Goal: Task Accomplishment & Management: Use online tool/utility

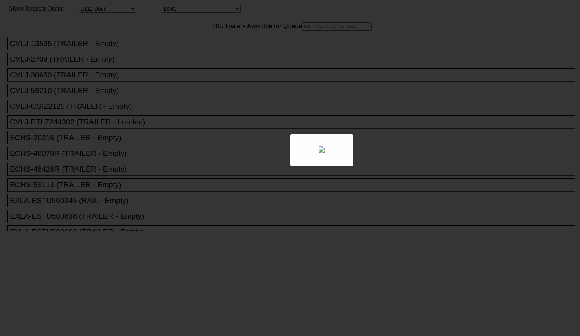
select select "121"
select select "3287"
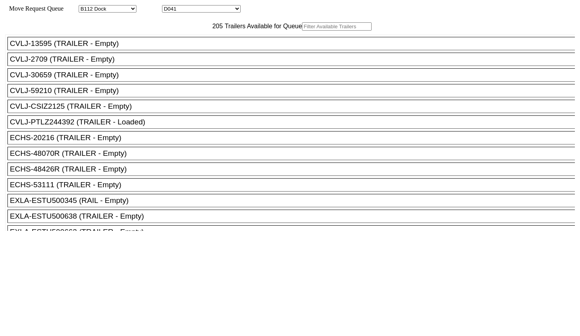
click at [302, 31] on input "text" at bounding box center [337, 26] width 70 height 8
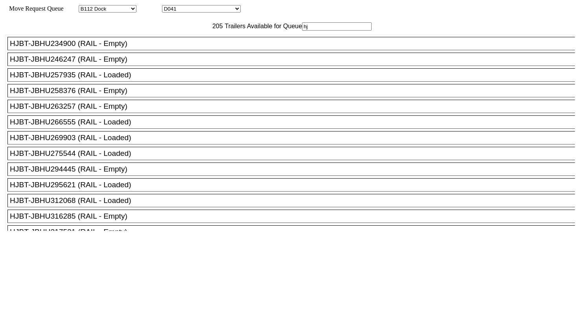
type input "hj"
click at [118, 174] on div "HJBT-JBHU294445 (RAIL - Empty)" at bounding box center [294, 169] width 569 height 9
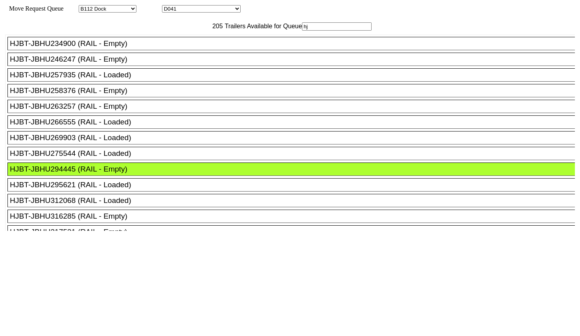
click at [256, 231] on div at bounding box center [289, 324] width 569 height 187
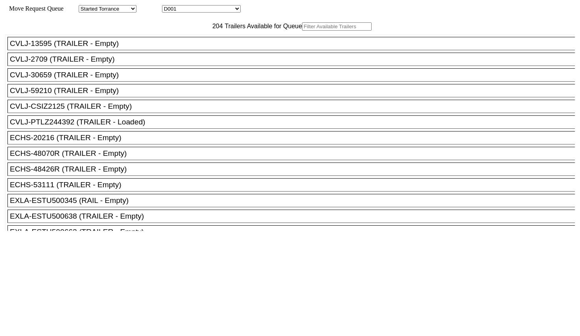
click at [302, 31] on input "text" at bounding box center [337, 26] width 70 height 8
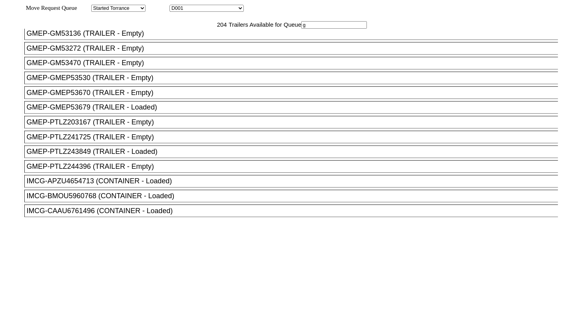
scroll to position [246, 0]
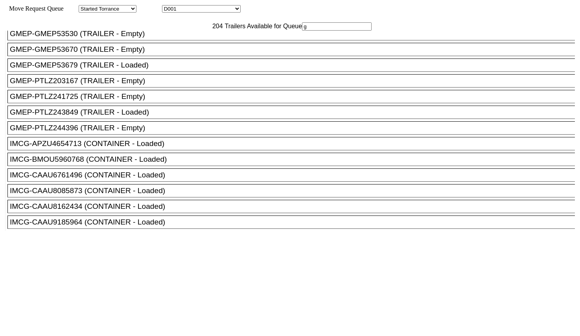
type input "g"
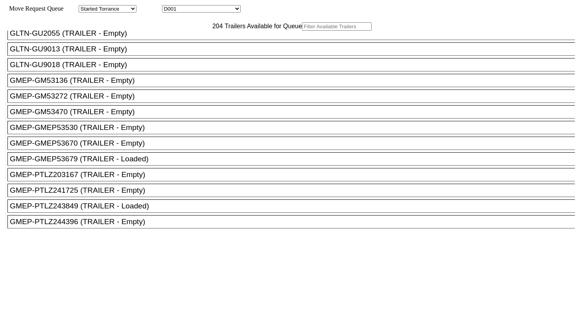
scroll to position [393, 0]
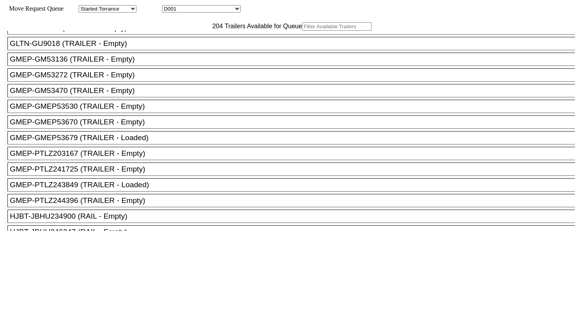
click at [116, 160] on li "GMEP-PTLZ203167 (TRAILER - Empty)" at bounding box center [294, 153] width 574 height 13
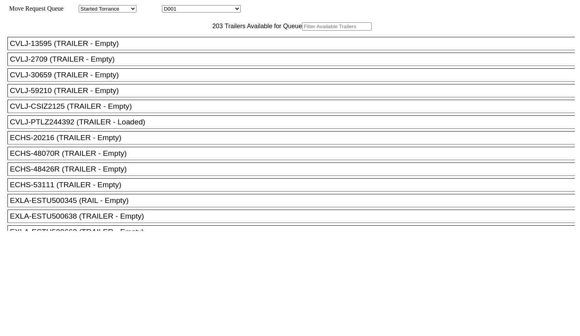
click at [302, 31] on input "text" at bounding box center [337, 26] width 70 height 8
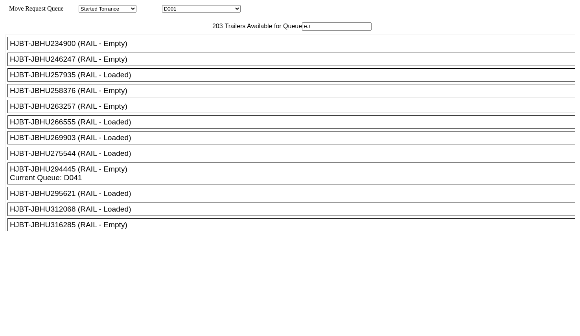
type input "HJ"
click at [120, 111] on div "HJBT-JBHU263257 (RAIL - Empty)" at bounding box center [294, 106] width 569 height 9
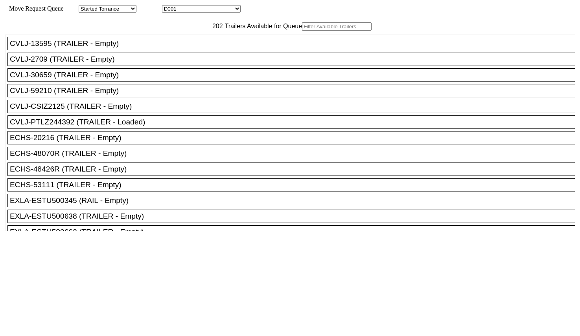
click at [302, 31] on input "text" at bounding box center [337, 26] width 70 height 8
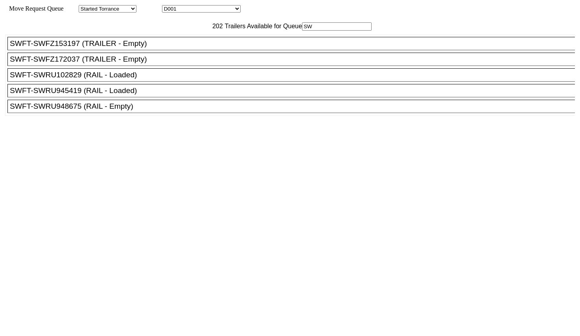
type input "SW"
click at [116, 111] on div "SWFT-SWRU948675 (RAIL - Empty)" at bounding box center [294, 106] width 569 height 9
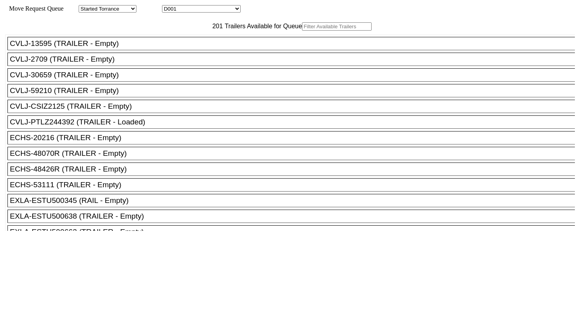
click at [302, 31] on input "text" at bounding box center [337, 26] width 70 height 8
paste input "UMXU236797"
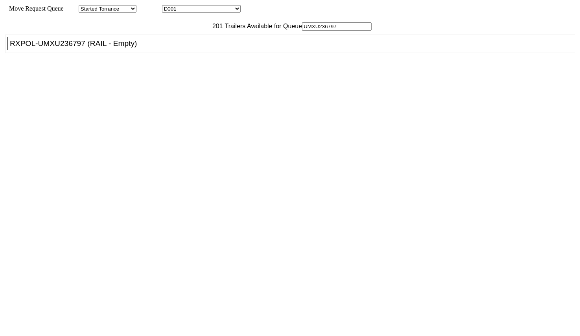
type input "UMXU236797"
click at [176, 48] on div "RXPOL-UMXU236797 (RAIL - Empty)" at bounding box center [294, 43] width 569 height 9
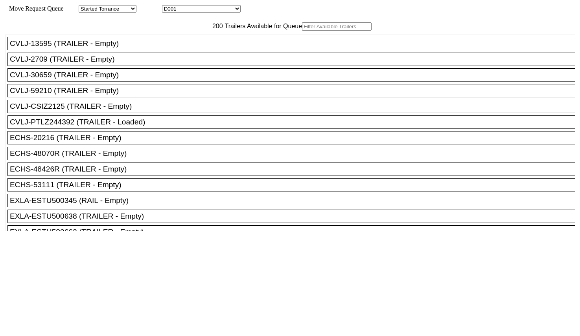
click at [302, 31] on input "text" at bounding box center [337, 26] width 70 height 8
paste input "UMXU939412"
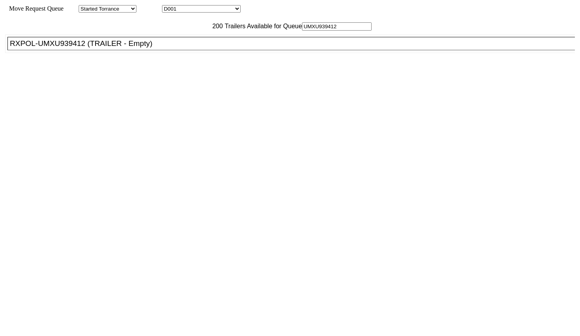
type input "UMXU939412"
click at [171, 48] on div "RXPOL-UMXU939412 (TRAILER - Empty)" at bounding box center [294, 43] width 569 height 9
